Goal: Task Accomplishment & Management: Manage account settings

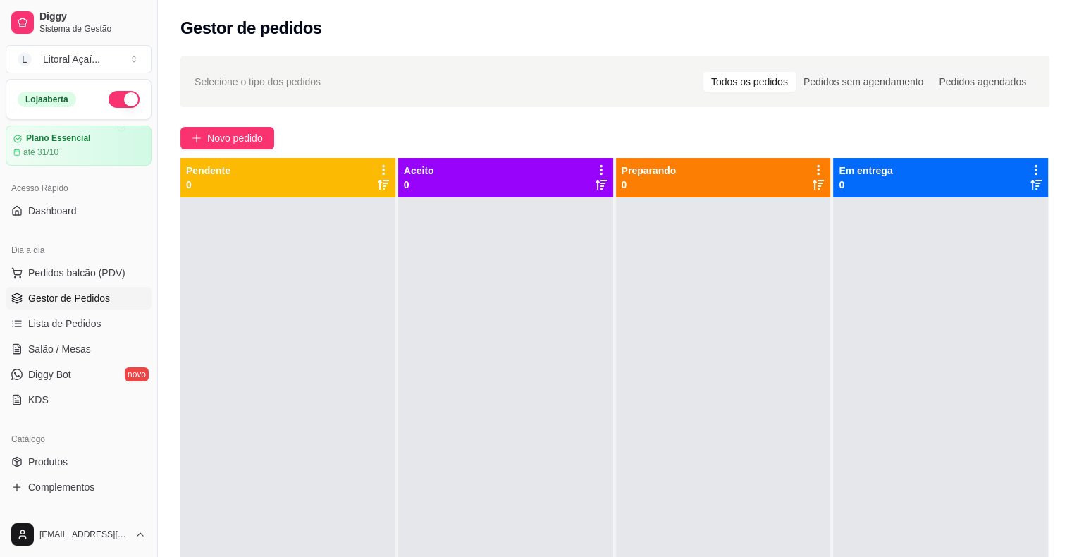
click at [647, 272] on div at bounding box center [723, 475] width 215 height 557
click at [151, 235] on button "Toggle Sidebar" at bounding box center [156, 278] width 11 height 557
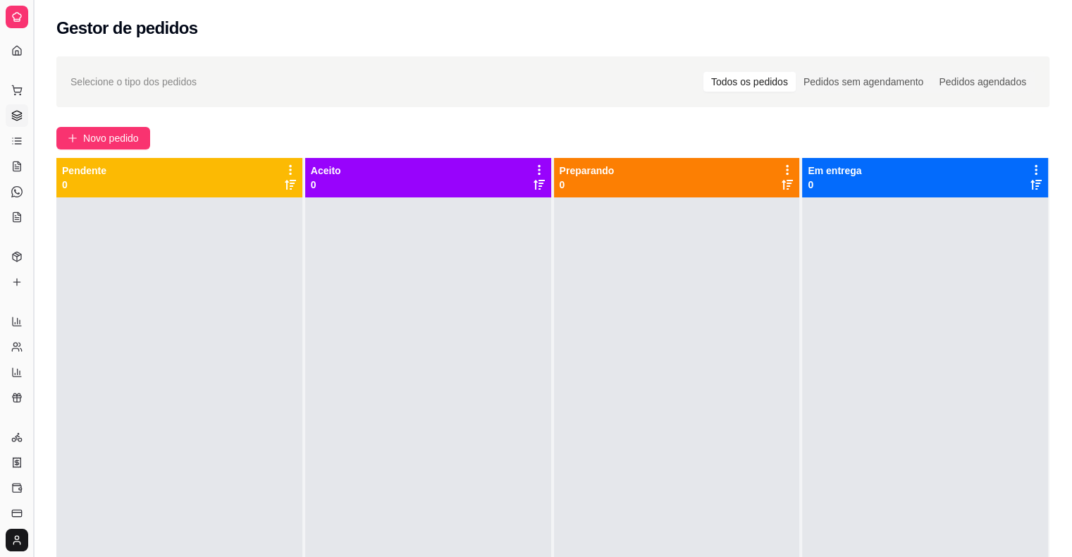
click at [37, 202] on button "Toggle Sidebar" at bounding box center [32, 278] width 11 height 557
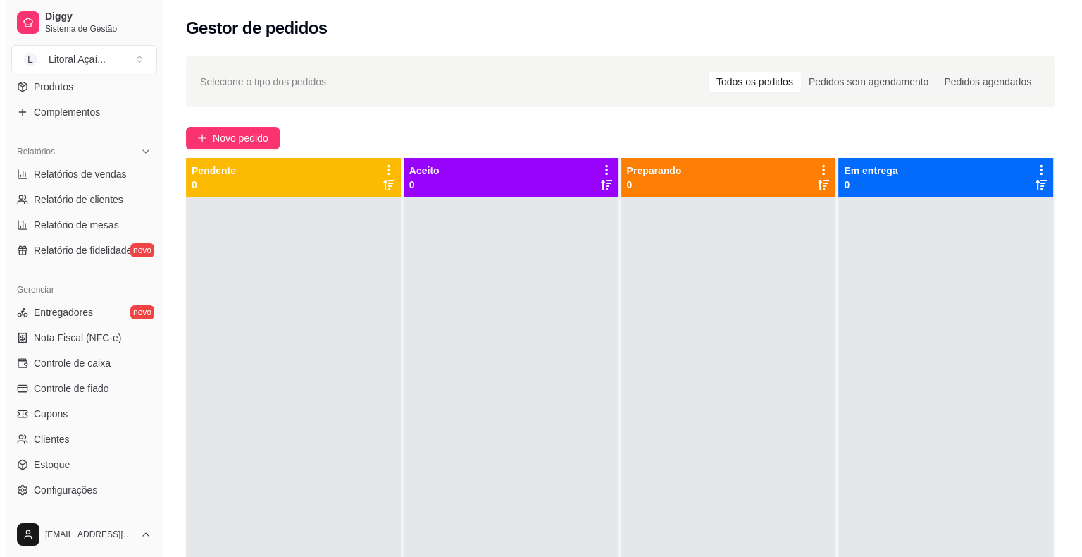
scroll to position [457, 0]
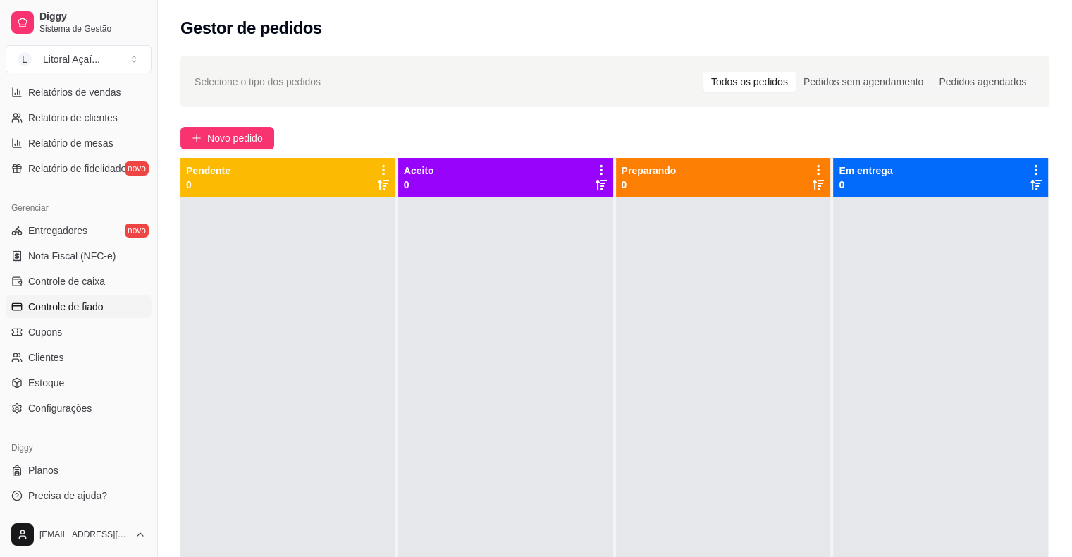
click at [82, 308] on span "Controle de fiado" at bounding box center [65, 306] width 75 height 14
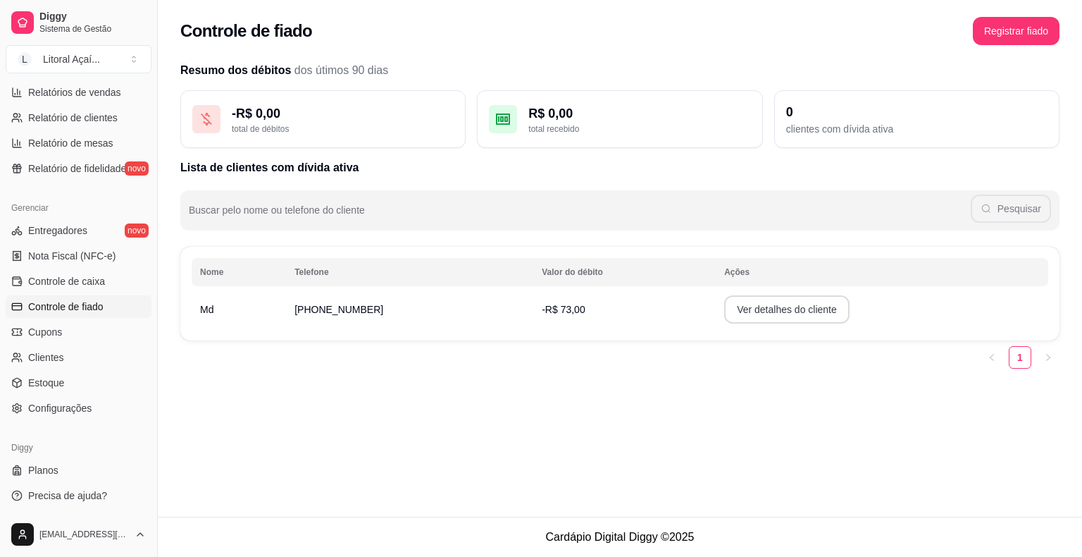
click at [777, 305] on button "Ver detalhes do cliente" at bounding box center [786, 309] width 125 height 28
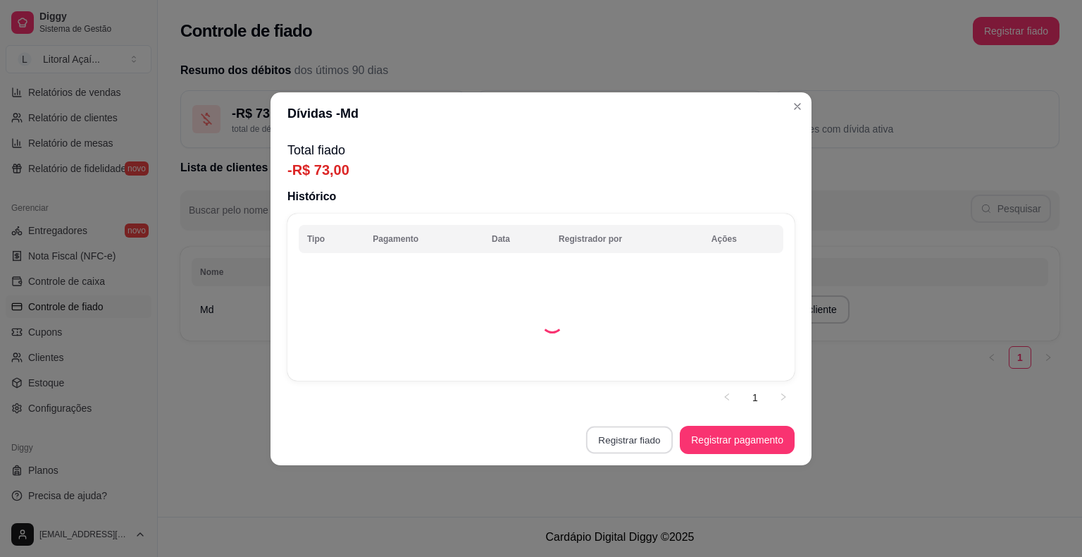
click at [643, 447] on button "Registrar fiado" at bounding box center [629, 439] width 87 height 27
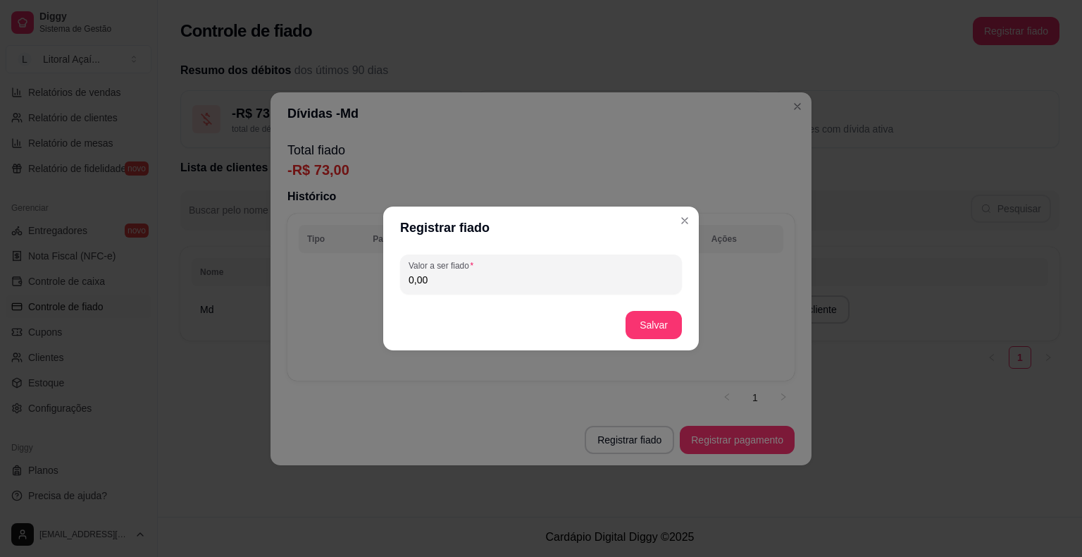
click at [523, 275] on input "0,00" at bounding box center [541, 280] width 265 height 14
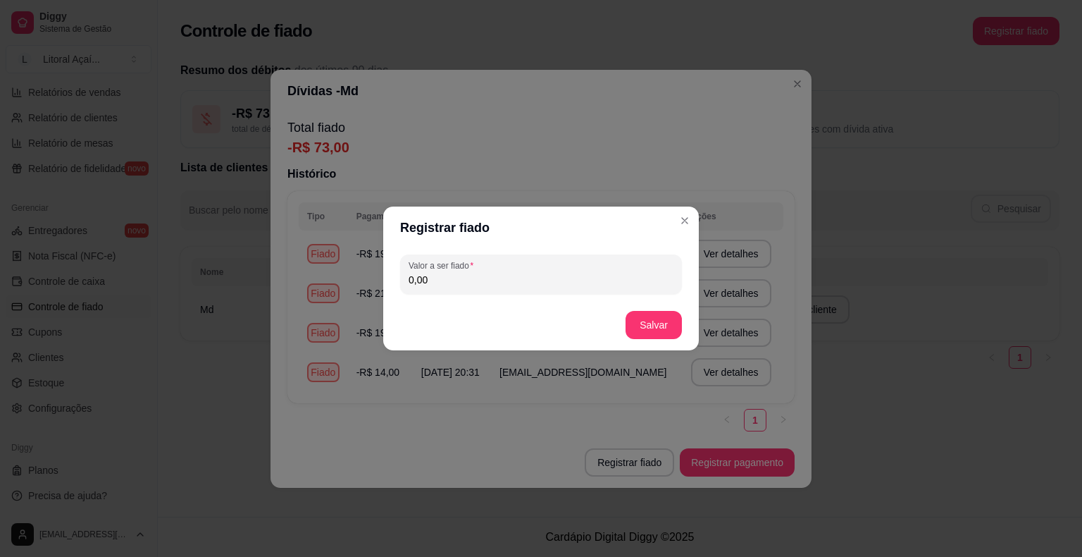
click at [523, 275] on input "0,00" at bounding box center [541, 280] width 265 height 14
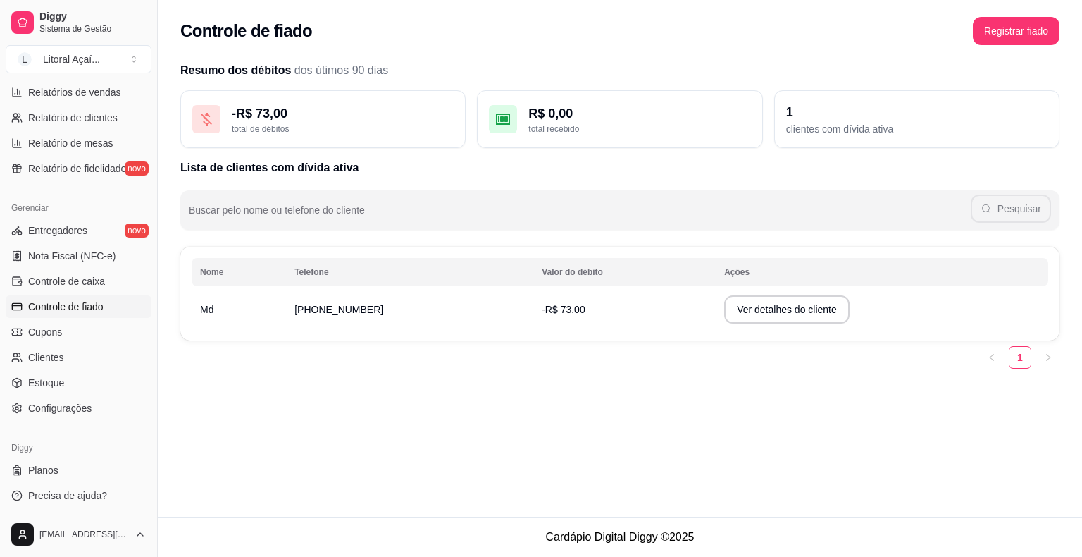
click at [154, 330] on button "Toggle Sidebar" at bounding box center [156, 278] width 11 height 557
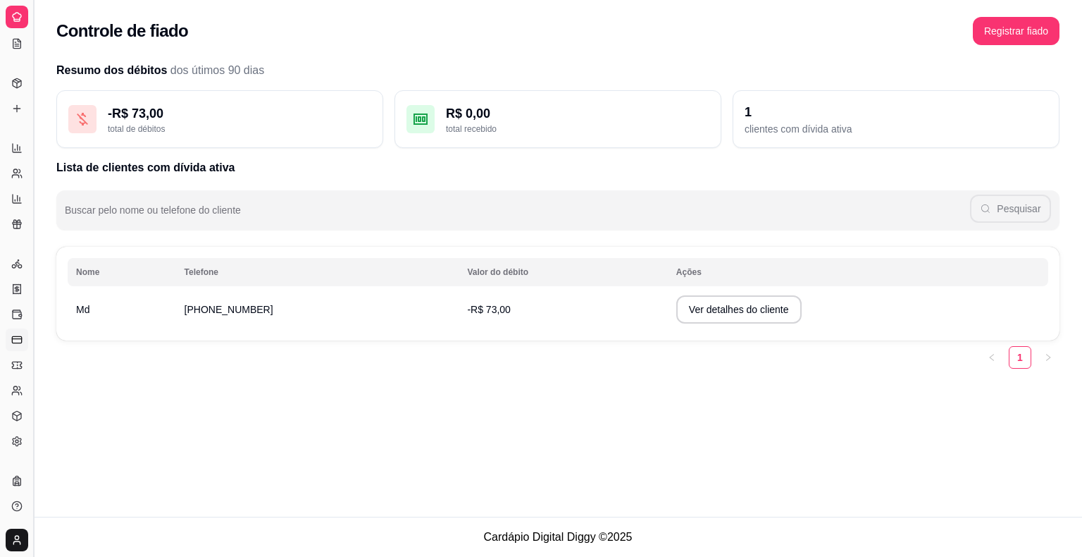
scroll to position [173, 0]
click at [38, 362] on button "Toggle Sidebar" at bounding box center [32, 278] width 11 height 557
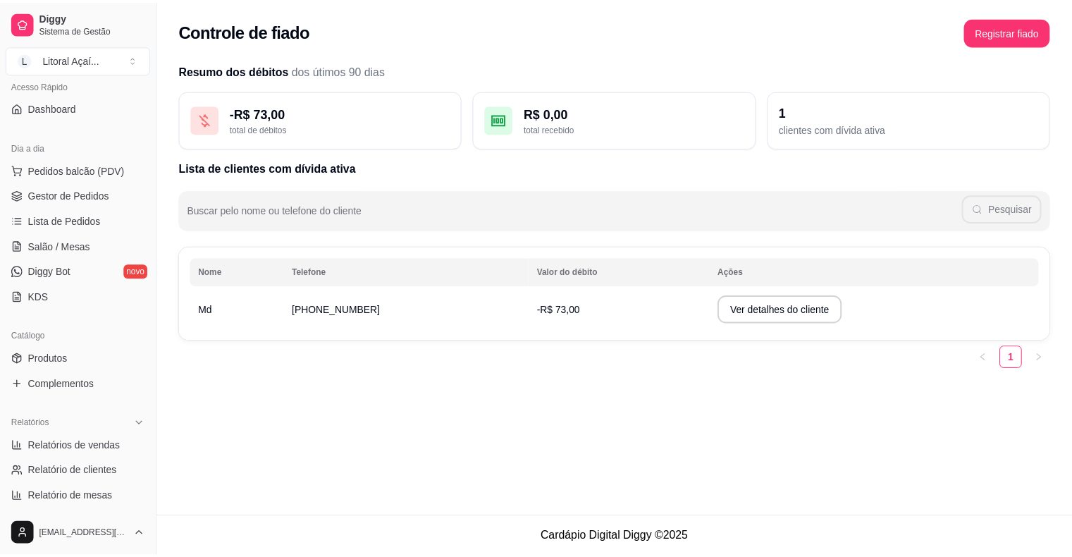
scroll to position [101, 0]
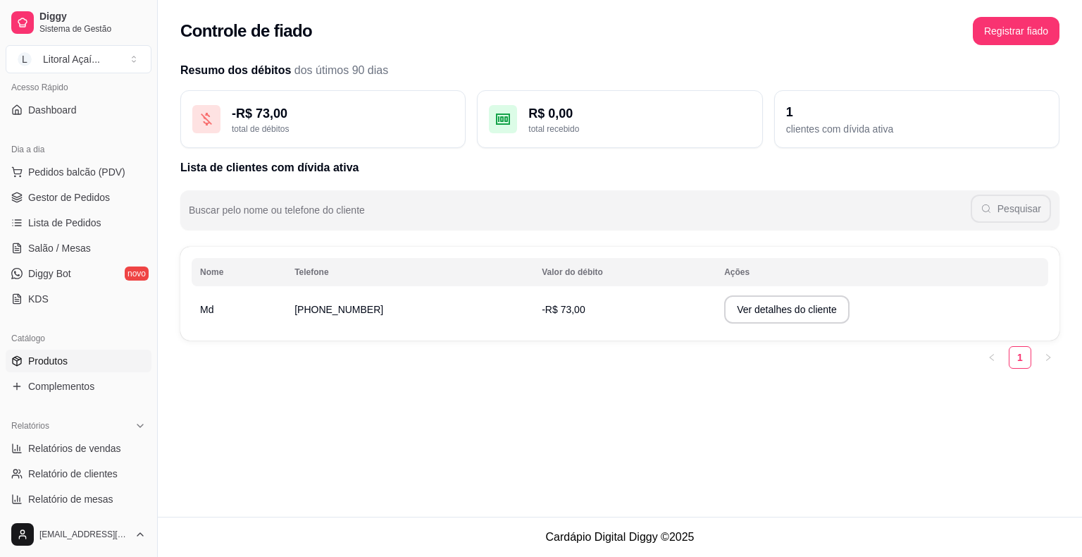
click at [65, 363] on span "Produtos" at bounding box center [47, 361] width 39 height 14
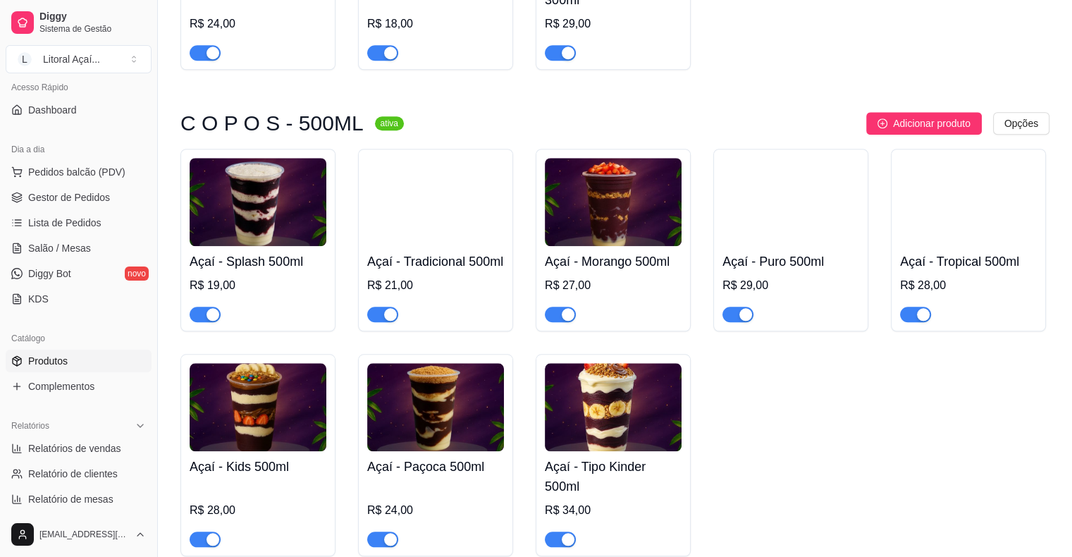
scroll to position [1340, 0]
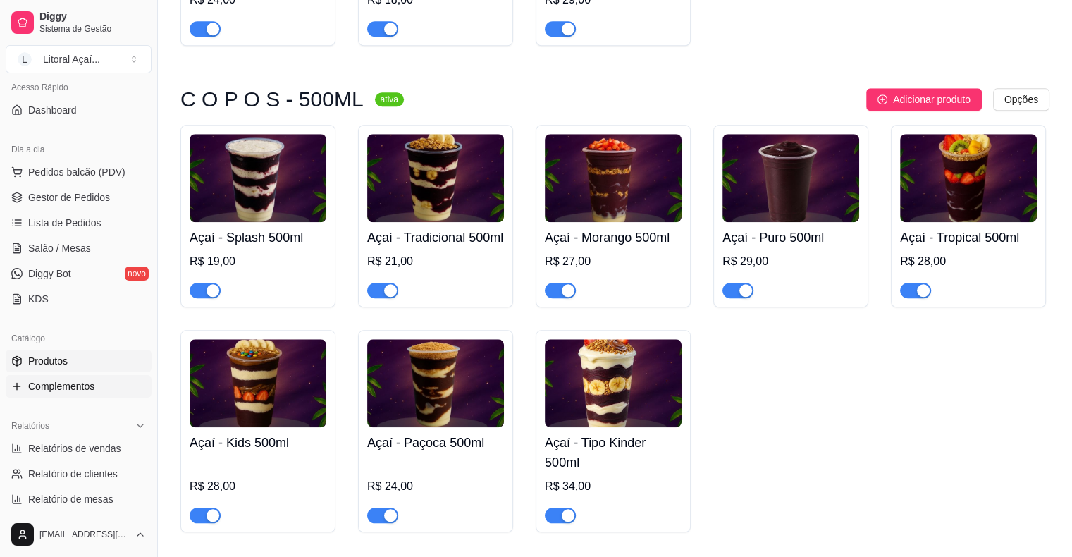
click at [88, 390] on span "Complementos" at bounding box center [61, 386] width 66 height 14
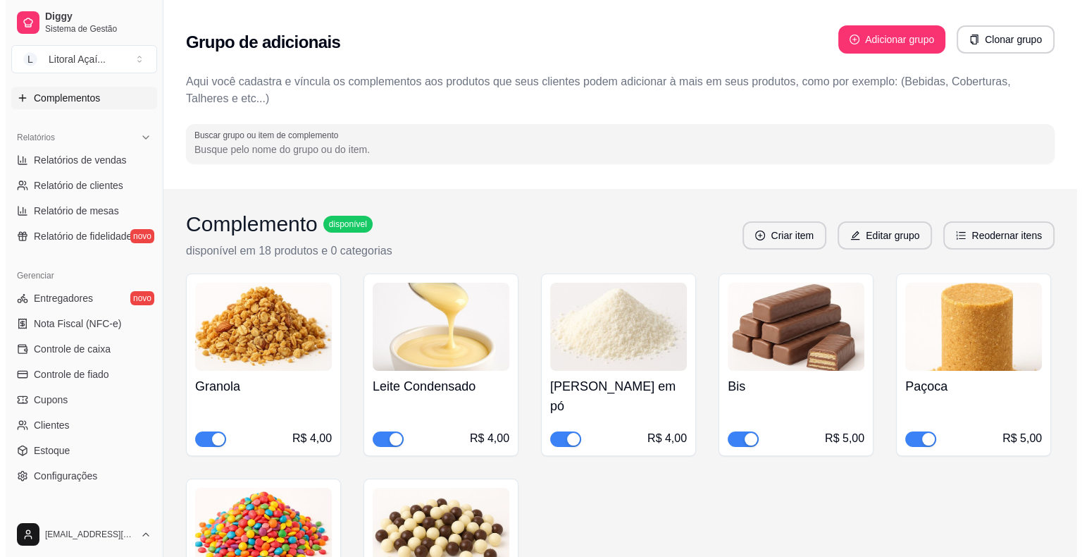
scroll to position [457, 0]
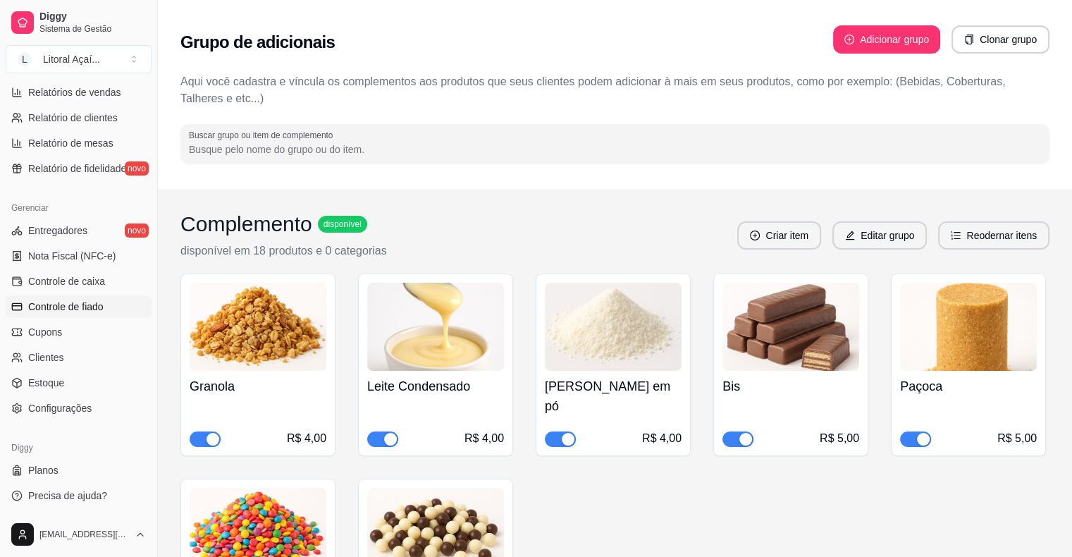
click at [85, 302] on span "Controle de fiado" at bounding box center [65, 306] width 75 height 14
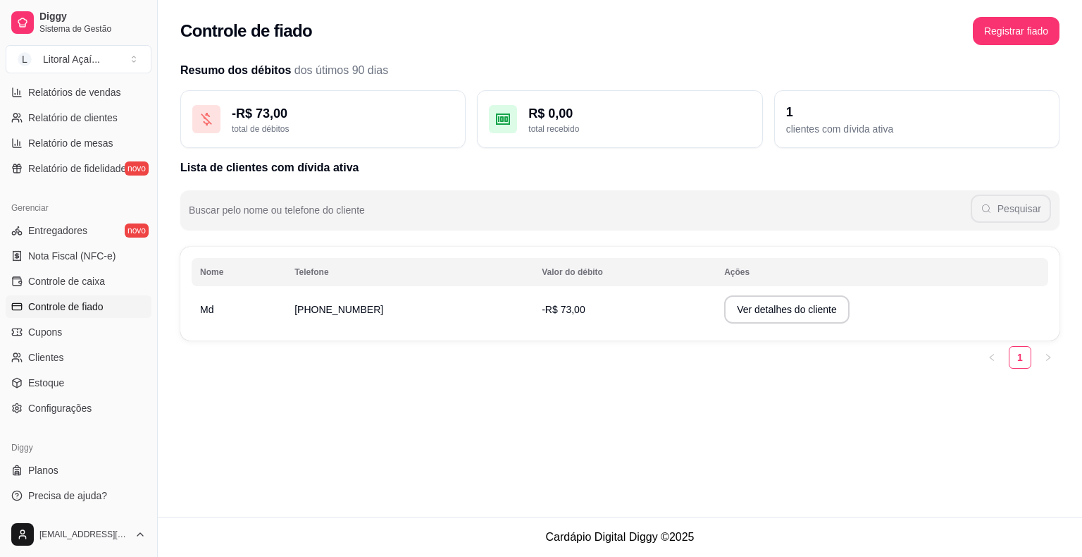
click at [908, 303] on td "Ver detalhes do cliente" at bounding box center [882, 309] width 333 height 39
click at [791, 321] on button "Ver detalhes do cliente" at bounding box center [786, 309] width 125 height 28
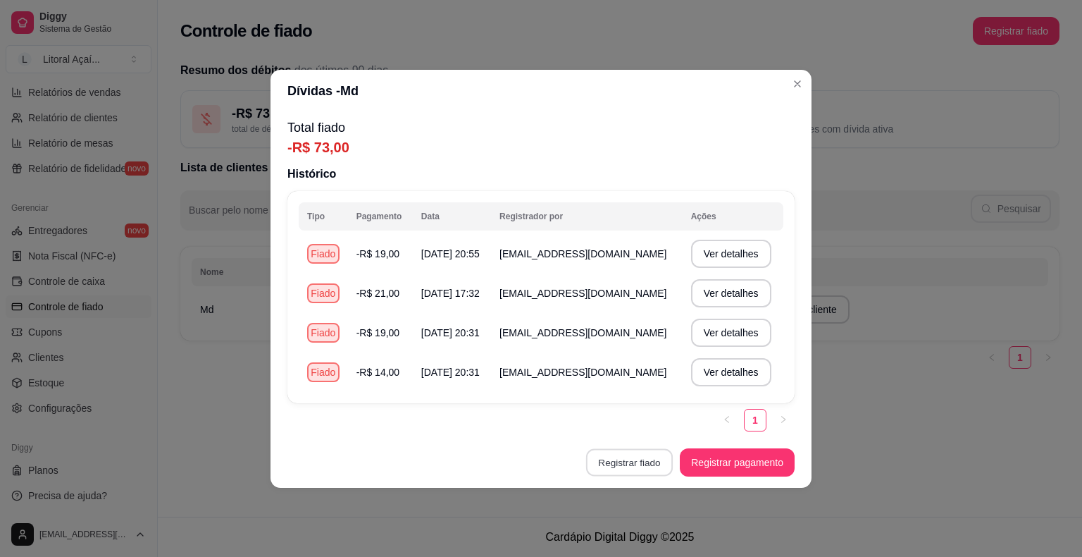
click at [643, 471] on button "Registrar fiado" at bounding box center [629, 461] width 87 height 27
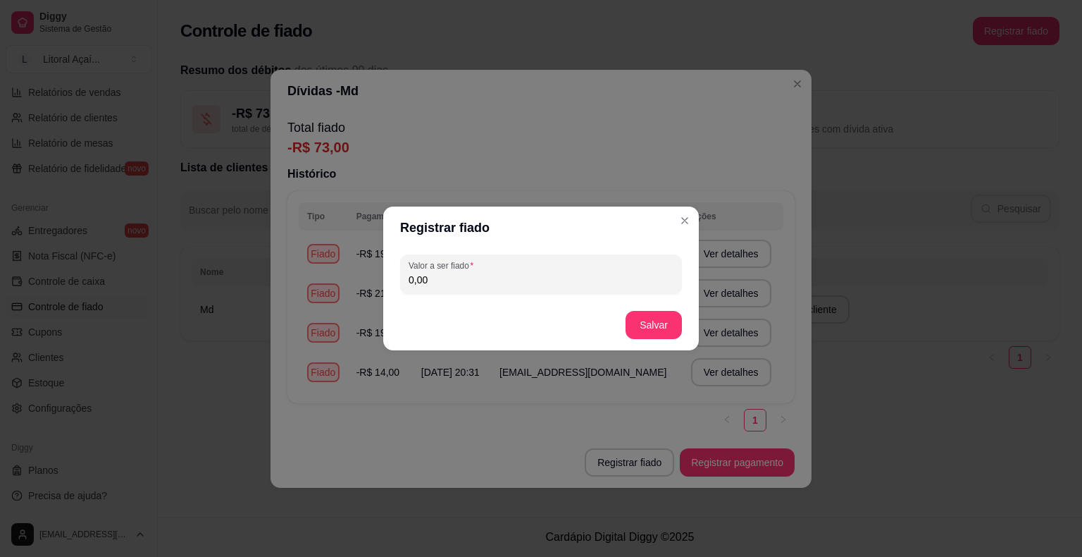
click at [522, 283] on input "0,00" at bounding box center [541, 280] width 265 height 14
type input "24,00"
click at [656, 320] on button "Salvar" at bounding box center [654, 325] width 56 height 28
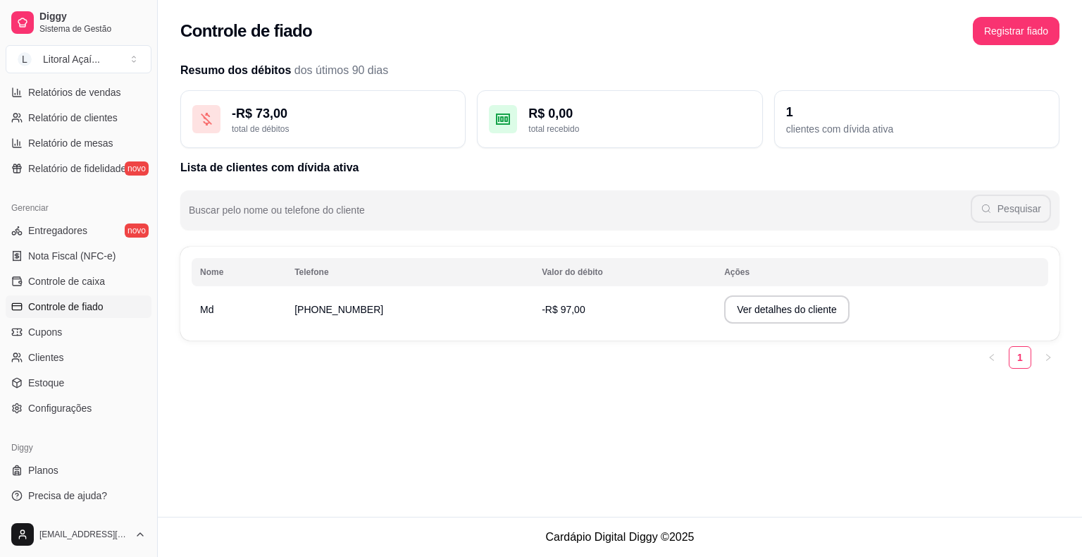
click at [469, 312] on td "[PHONE_NUMBER]" at bounding box center [409, 309] width 247 height 39
drag, startPoint x: 779, startPoint y: 328, endPoint x: 776, endPoint y: 321, distance: 7.6
click at [776, 321] on td "Ver detalhes do cliente" at bounding box center [882, 309] width 333 height 39
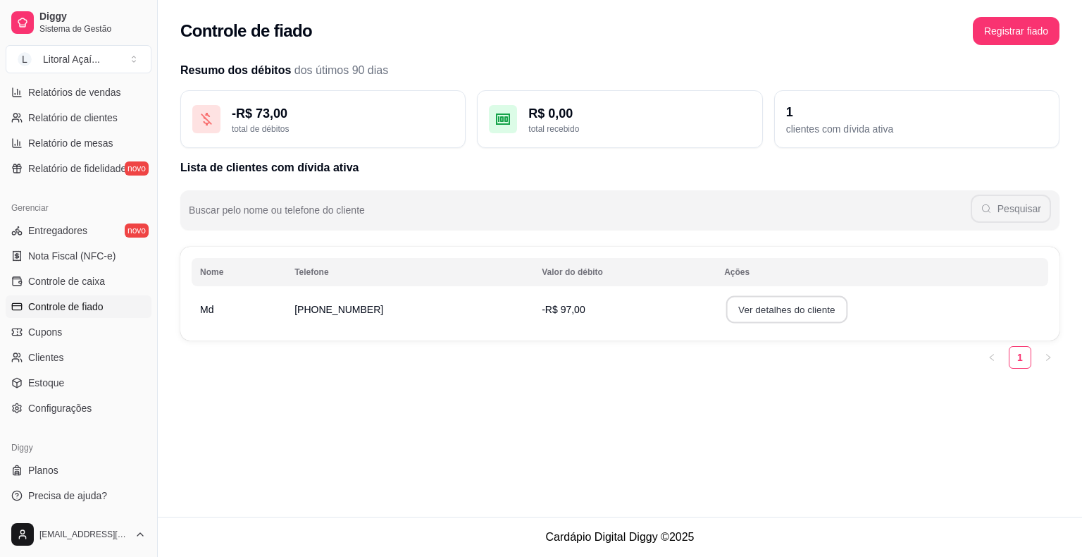
click at [776, 321] on button "Ver detalhes do cliente" at bounding box center [786, 309] width 121 height 27
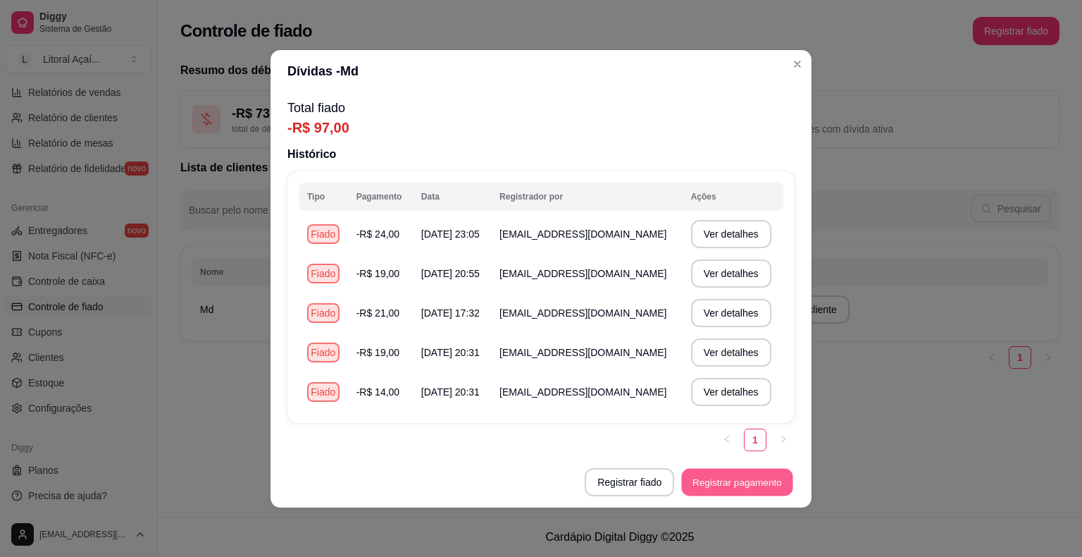
click at [724, 481] on button "Registrar pagamento" at bounding box center [737, 481] width 111 height 27
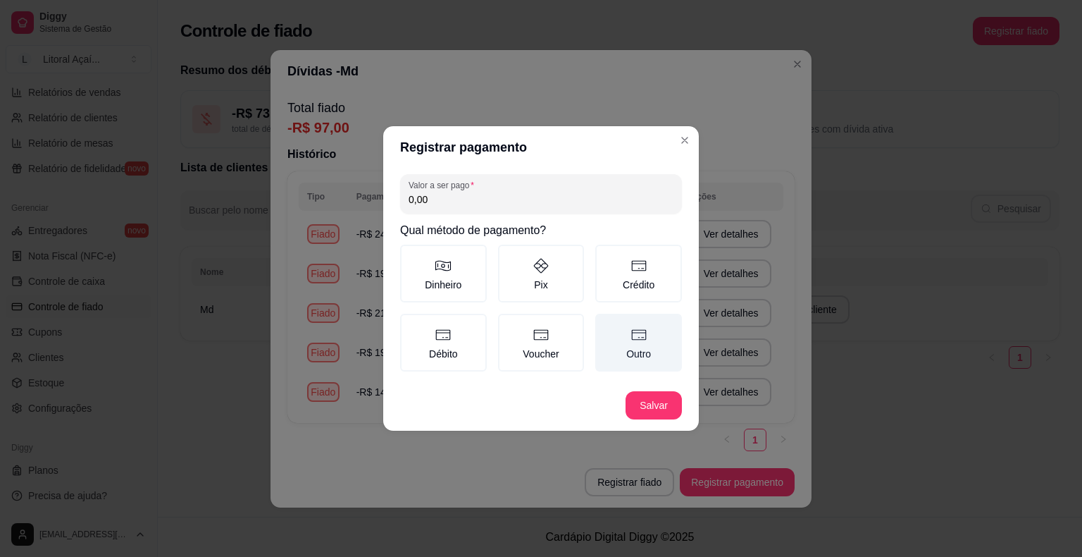
click at [638, 347] on label "Outro" at bounding box center [638, 343] width 87 height 58
click at [606, 324] on button "Outro" at bounding box center [600, 318] width 11 height 11
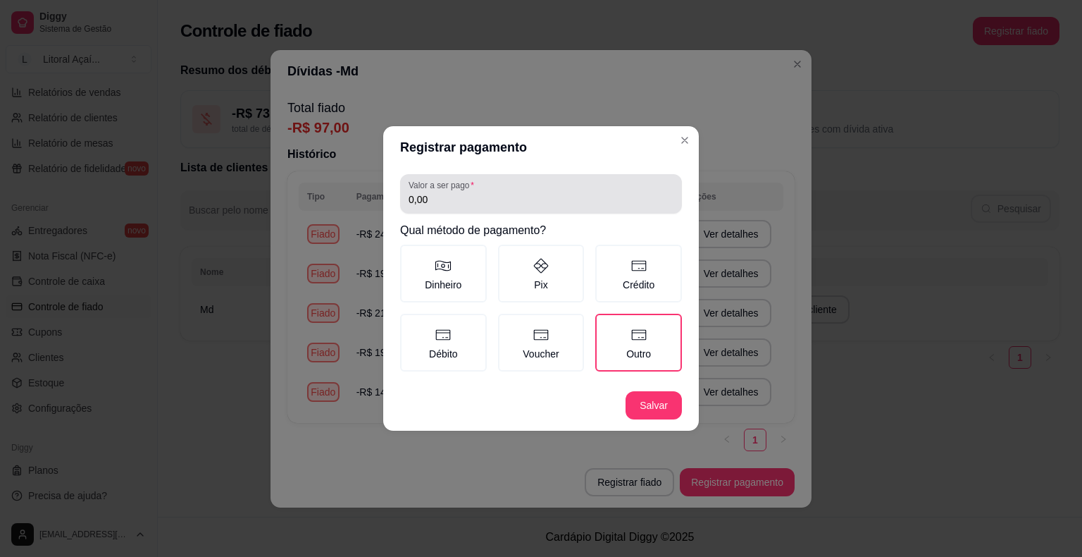
click at [475, 191] on label "Valor a ser pago" at bounding box center [444, 185] width 70 height 12
click at [475, 192] on input "0,00" at bounding box center [541, 199] width 265 height 14
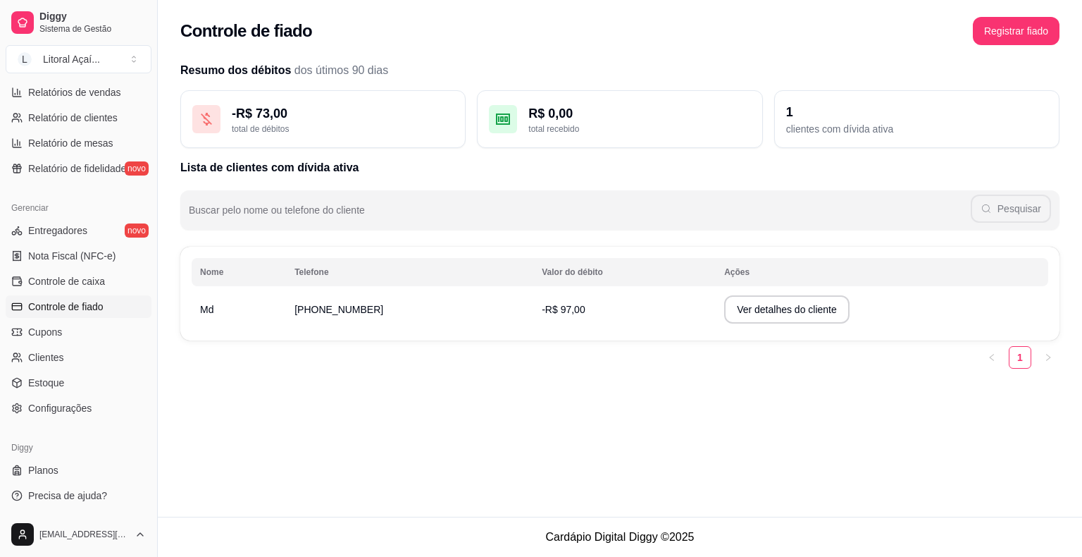
click at [505, 311] on td "[PHONE_NUMBER]" at bounding box center [409, 309] width 247 height 39
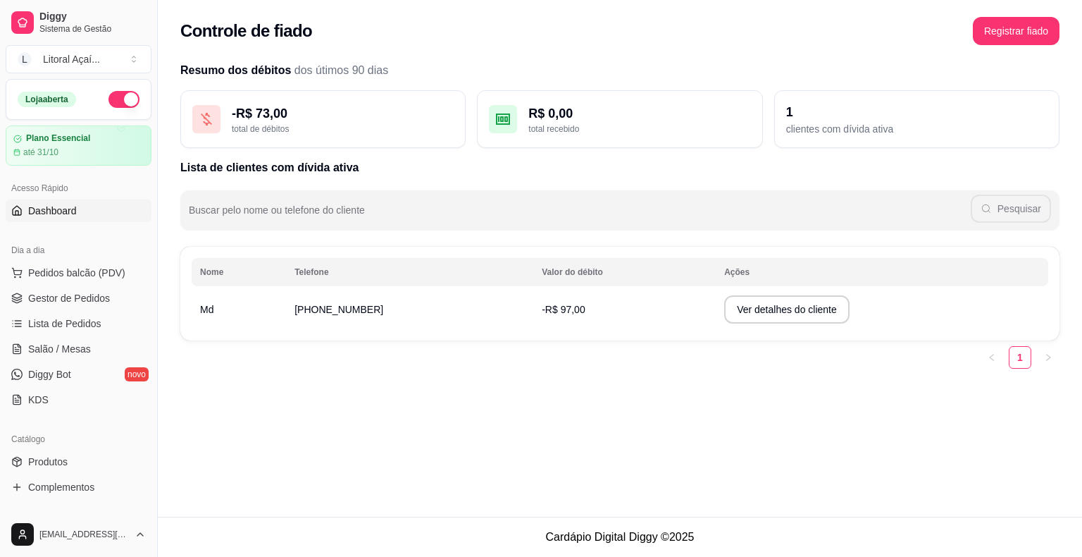
click at [43, 209] on span "Dashboard" at bounding box center [52, 211] width 49 height 14
